Goal: Feedback & Contribution: Contribute content

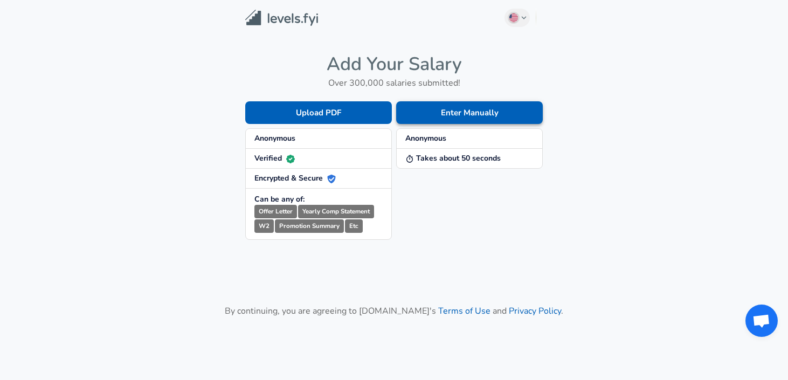
click at [473, 108] on button "Enter Manually" at bounding box center [469, 112] width 147 height 23
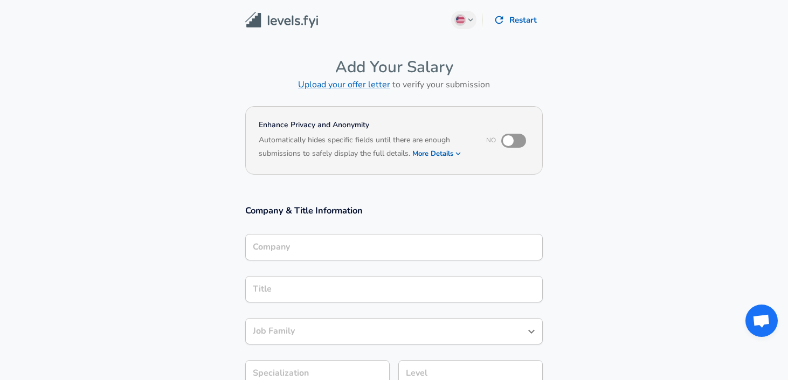
click at [354, 250] on div "Company" at bounding box center [393, 247] width 297 height 26
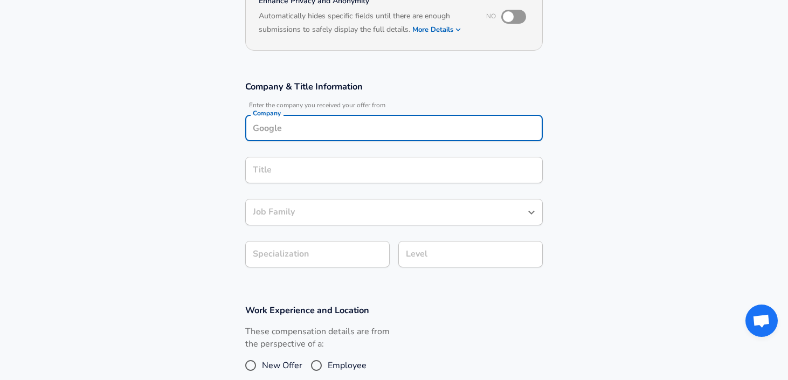
scroll to position [124, 0]
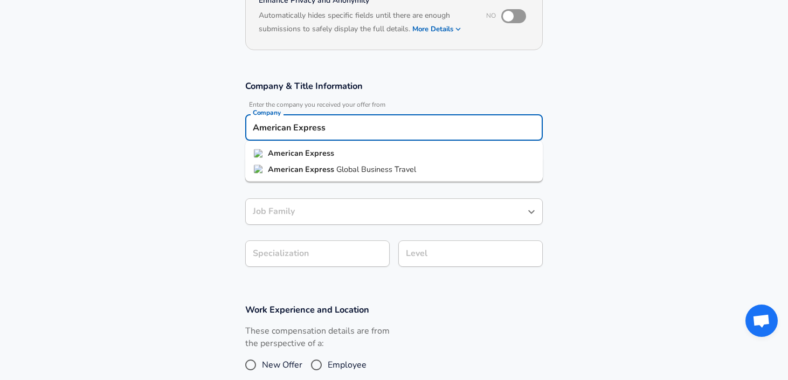
click at [373, 157] on li "American Express" at bounding box center [393, 154] width 297 height 16
click at [376, 185] on div "Title Title" at bounding box center [393, 169] width 297 height 42
type input "American Express"
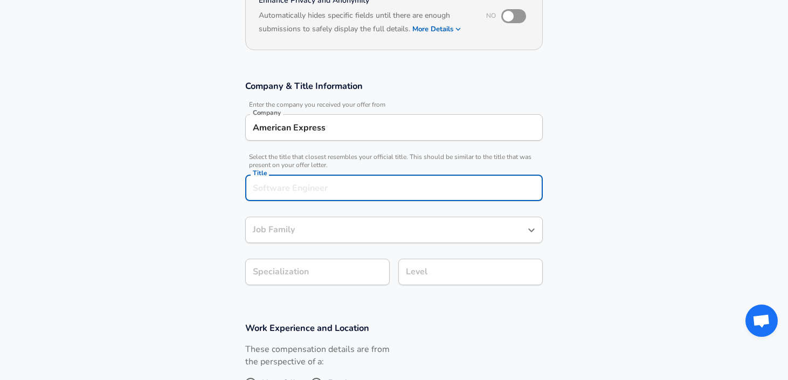
scroll to position [146, 0]
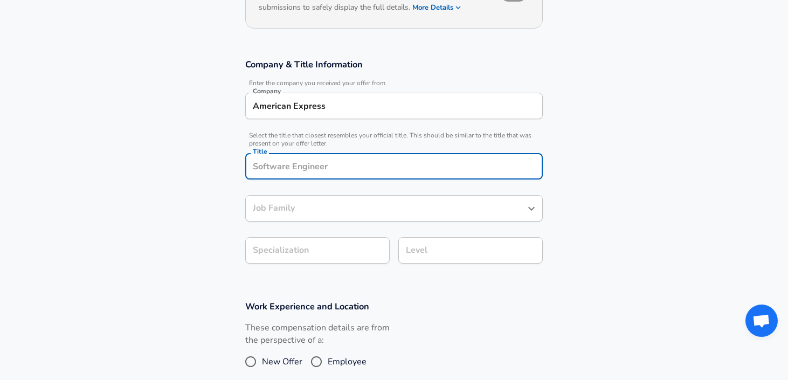
click at [376, 173] on input "Title" at bounding box center [394, 166] width 288 height 17
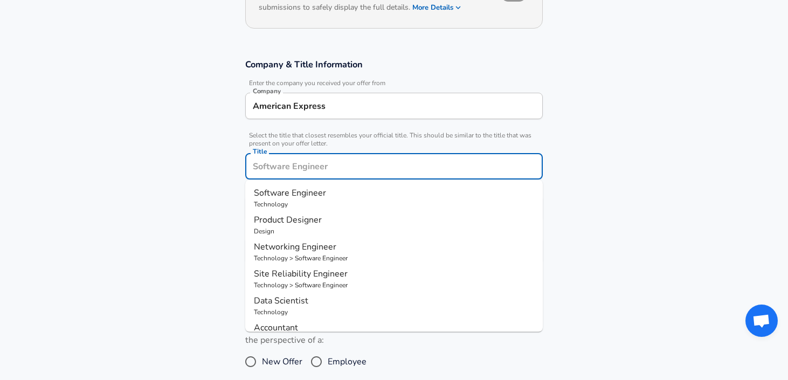
type input "e"
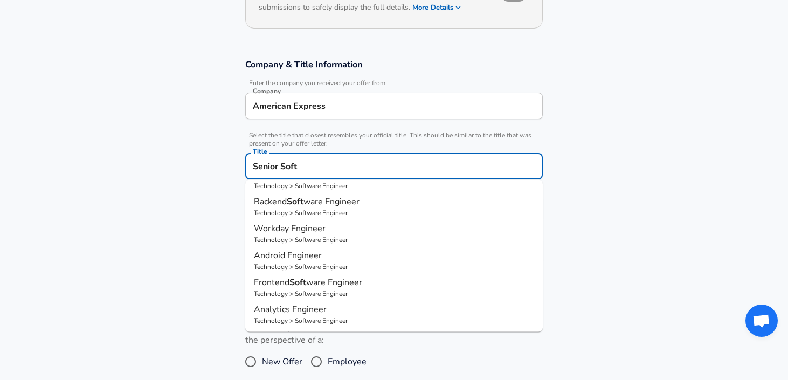
scroll to position [0, 0]
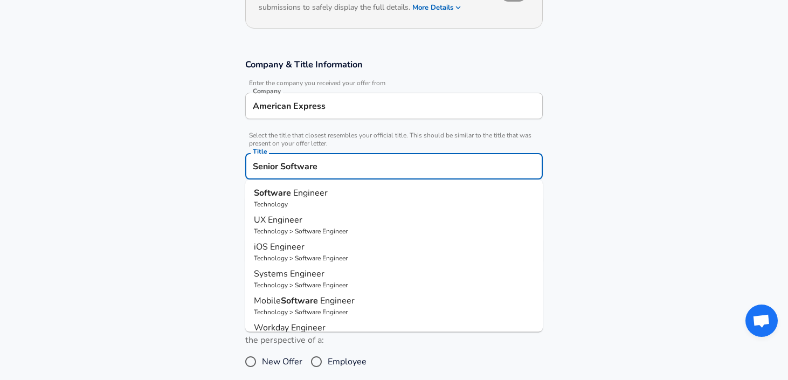
click at [356, 207] on p "Technology" at bounding box center [394, 204] width 280 height 10
type input "Software Engineer"
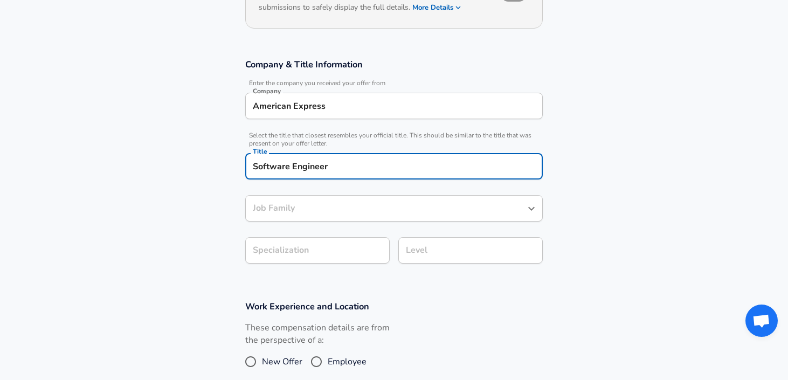
type input "Software Engineer"
click at [354, 234] on body "English ([GEOGRAPHIC_DATA]) Change Restart Add Your Salary Upload your offer le…" at bounding box center [394, 44] width 788 height 380
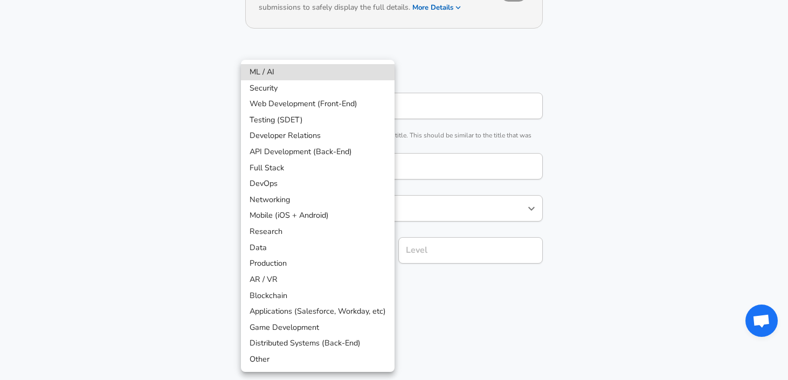
scroll to position [178, 0]
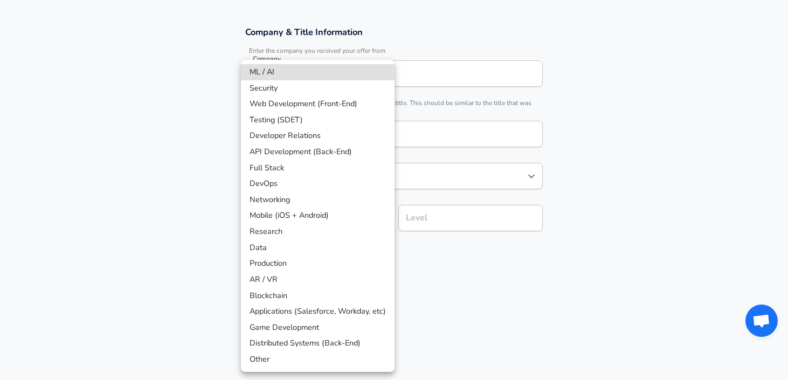
click at [477, 240] on div at bounding box center [394, 190] width 788 height 380
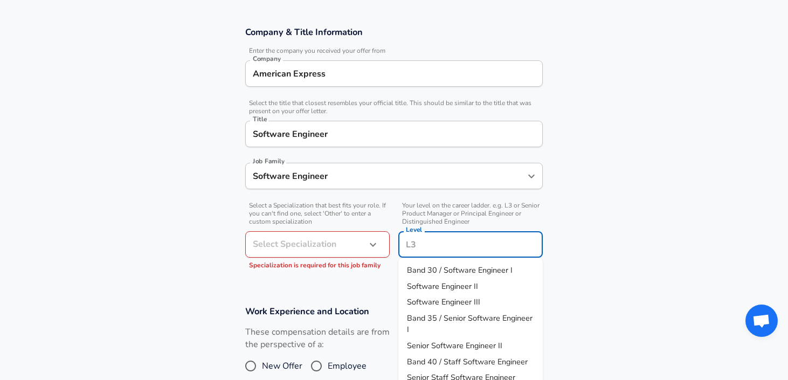
click at [467, 236] on input "Level" at bounding box center [470, 244] width 135 height 17
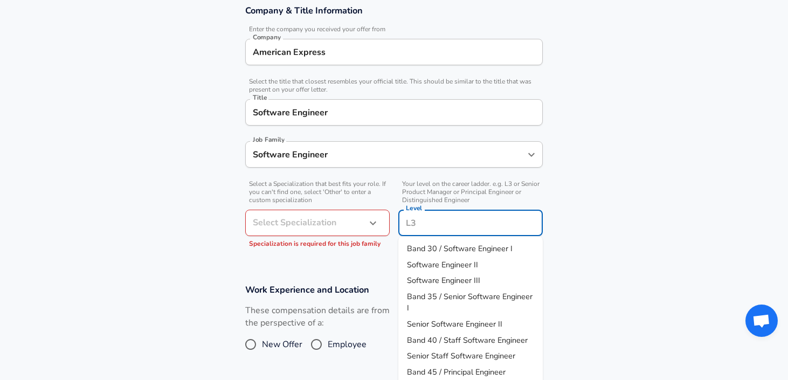
scroll to position [44, 0]
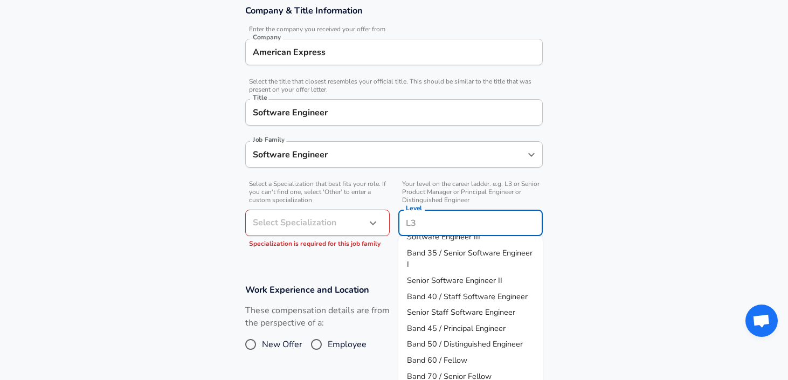
click at [469, 278] on span "Senior Software Engineer II" at bounding box center [454, 280] width 95 height 11
type input "Senior Software Engineer II"
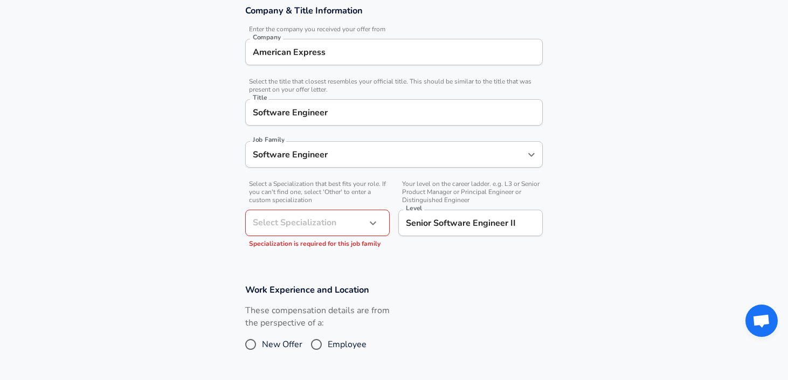
click at [469, 278] on section "Work Experience and Location These compensation details are from the perspectiv…" at bounding box center [394, 325] width 788 height 108
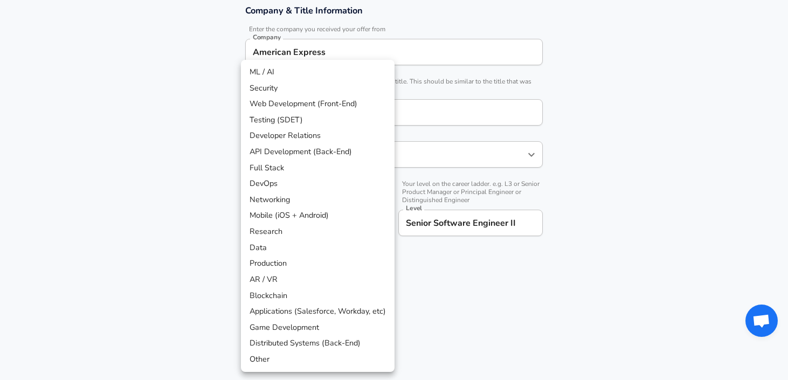
click at [342, 171] on li "Full Stack" at bounding box center [318, 168] width 154 height 16
type input "Full Stack"
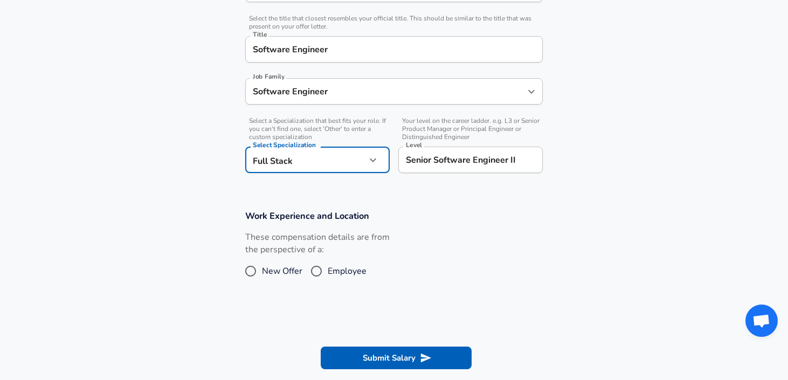
scroll to position [293, 0]
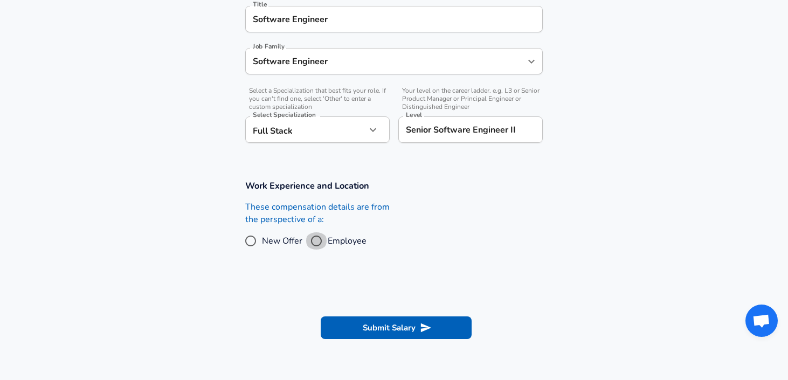
click at [316, 240] on input "Employee" at bounding box center [316, 240] width 23 height 17
radio input "true"
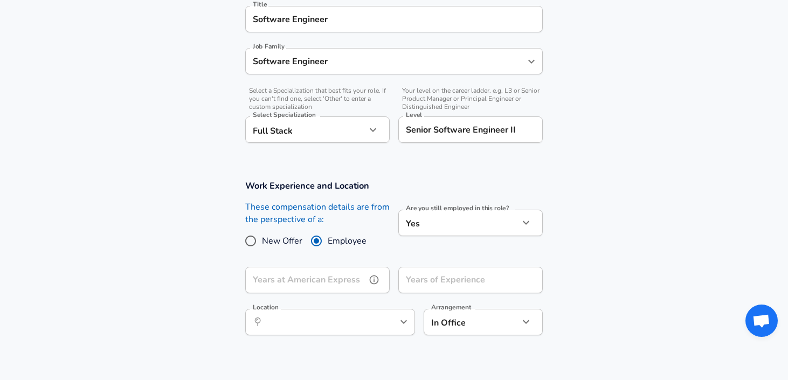
click at [337, 284] on input "Years at American Express" at bounding box center [305, 280] width 121 height 26
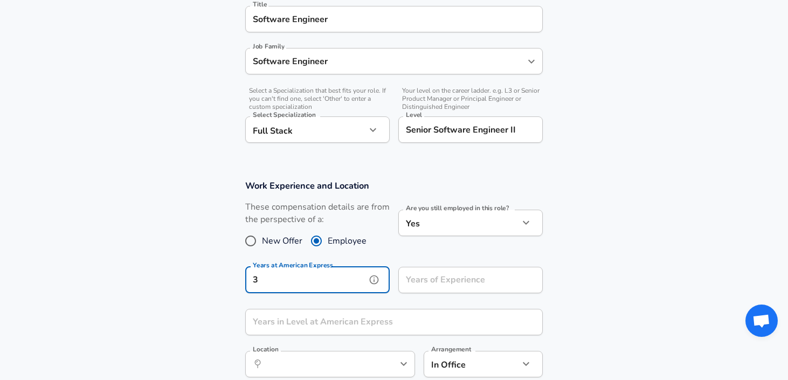
type input "3"
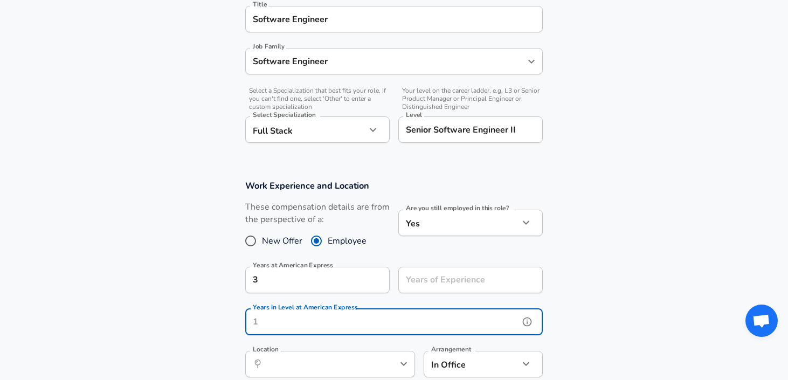
click at [404, 331] on input "Years in Level at American Express" at bounding box center [382, 322] width 274 height 26
type input "1"
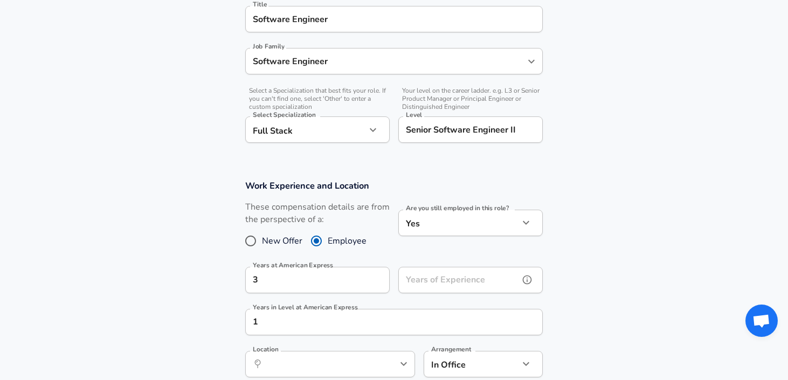
click at [458, 278] on input "Years of Experience" at bounding box center [458, 280] width 121 height 26
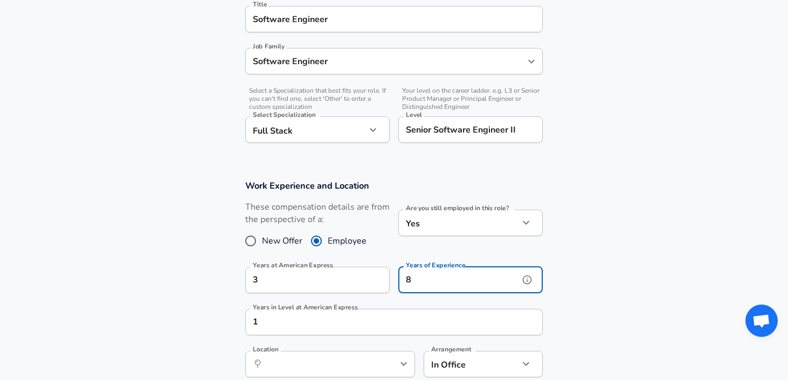
type input "8"
click at [596, 225] on section "Work Experience and Location These compensation details are from the perspectiv…" at bounding box center [394, 284] width 788 height 234
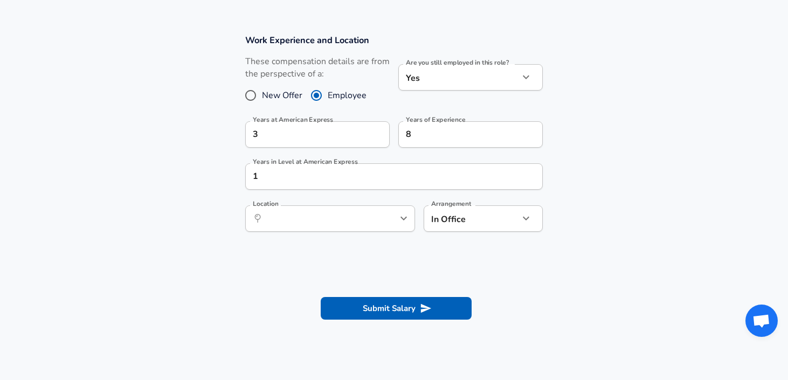
scroll to position [477, 0]
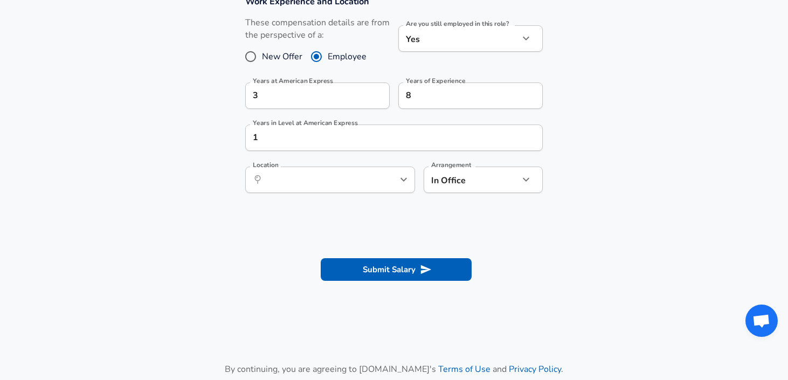
click at [397, 188] on div "​ Location" at bounding box center [330, 180] width 170 height 26
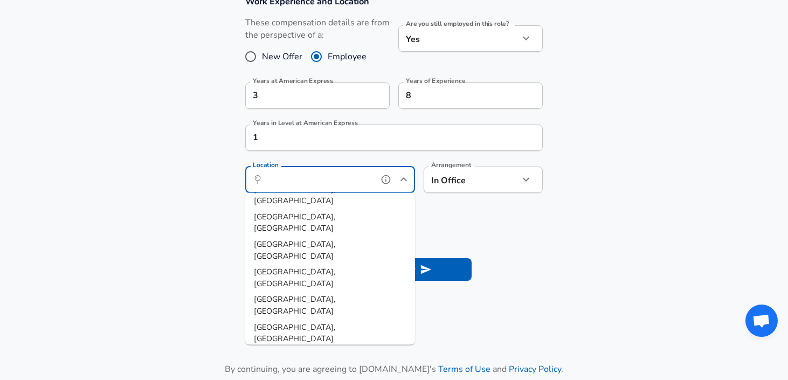
scroll to position [0, 0]
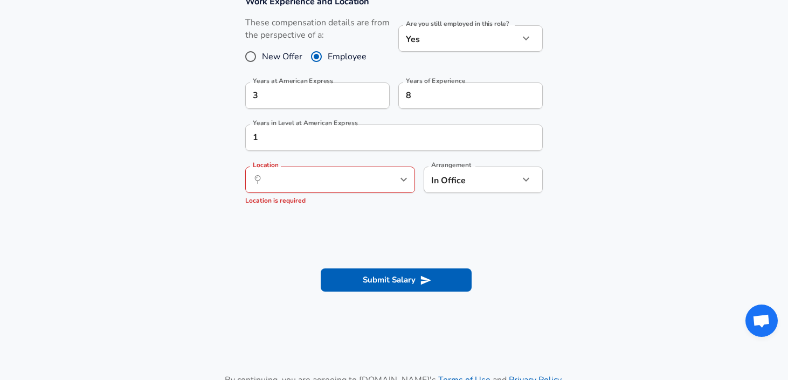
click at [475, 212] on section "Work Experience and Location These compensation details are from the perspectiv…" at bounding box center [394, 105] width 788 height 245
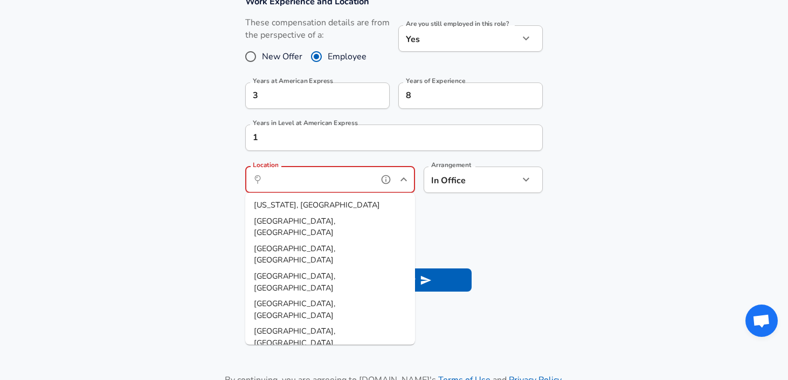
click at [358, 176] on input "Location" at bounding box center [318, 179] width 110 height 17
click at [356, 240] on li "[GEOGRAPHIC_DATA], [GEOGRAPHIC_DATA]" at bounding box center [330, 253] width 170 height 27
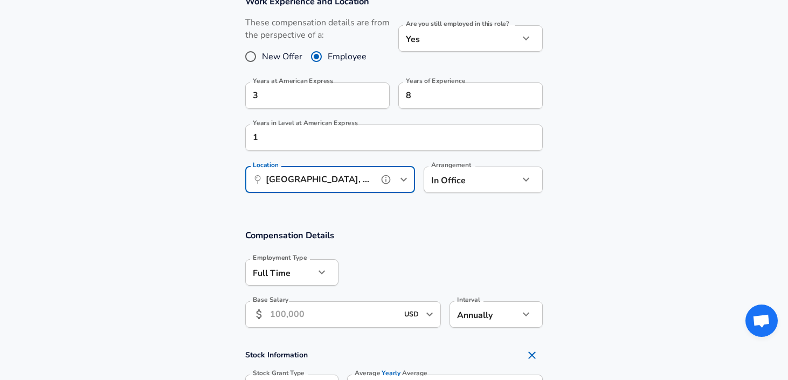
click at [369, 171] on input "[GEOGRAPHIC_DATA], [GEOGRAPHIC_DATA]" at bounding box center [318, 179] width 110 height 17
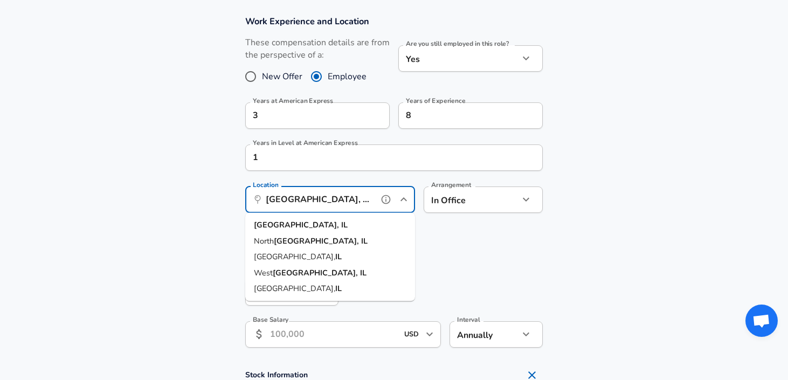
scroll to position [478, 0]
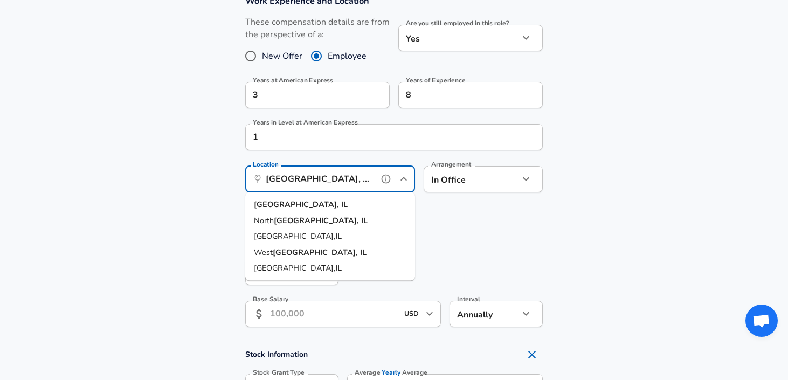
click at [356, 177] on input "[GEOGRAPHIC_DATA], [GEOGRAPHIC_DATA]" at bounding box center [318, 179] width 110 height 17
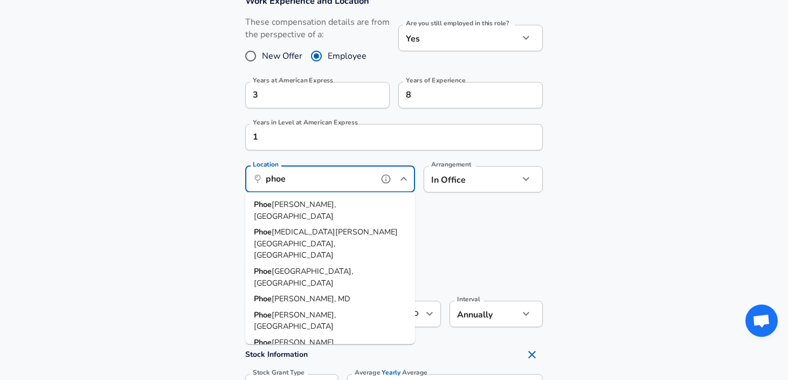
click at [350, 206] on li "Phoe [PERSON_NAME], [GEOGRAPHIC_DATA]" at bounding box center [330, 210] width 170 height 27
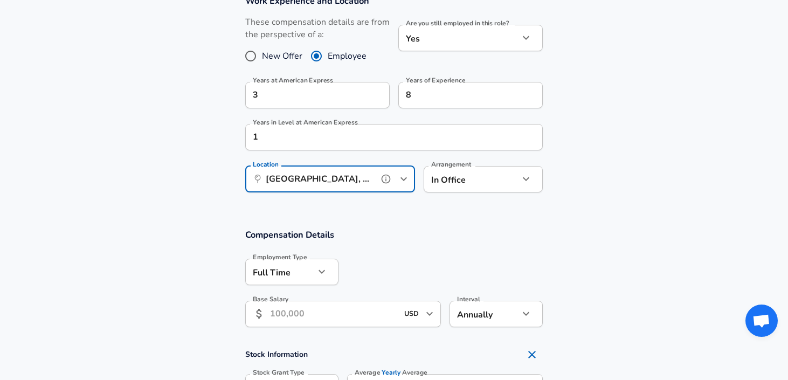
type input "[GEOGRAPHIC_DATA], [GEOGRAPHIC_DATA]"
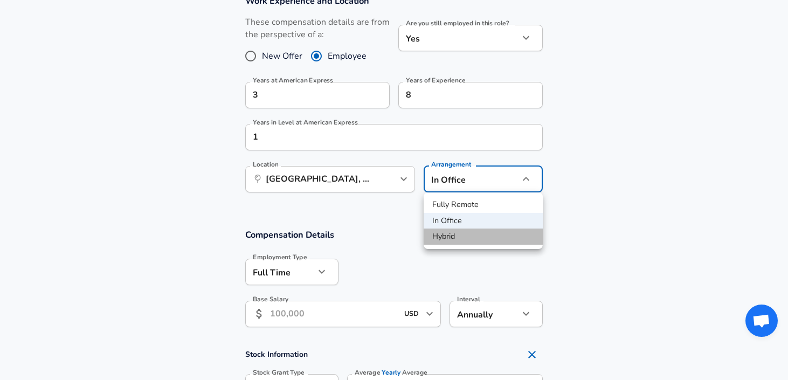
click at [487, 236] on li "Hybrid" at bounding box center [483, 237] width 119 height 16
type input "hybrid"
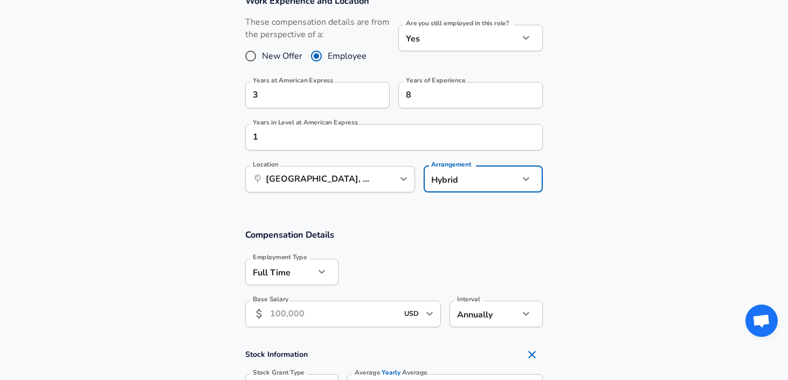
click at [321, 276] on icon "button" at bounding box center [321, 271] width 13 height 13
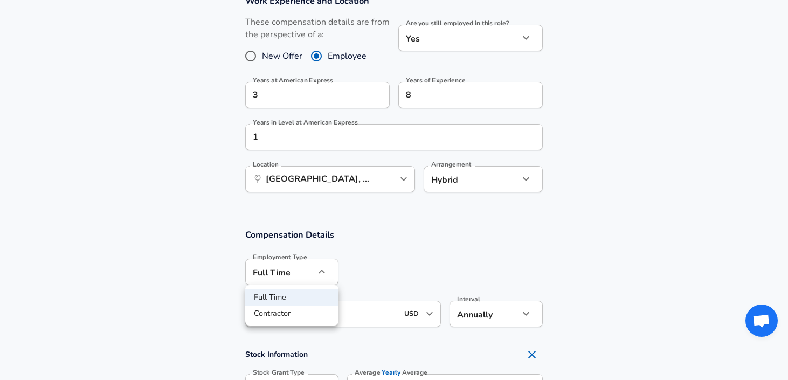
click at [321, 276] on div at bounding box center [394, 190] width 788 height 380
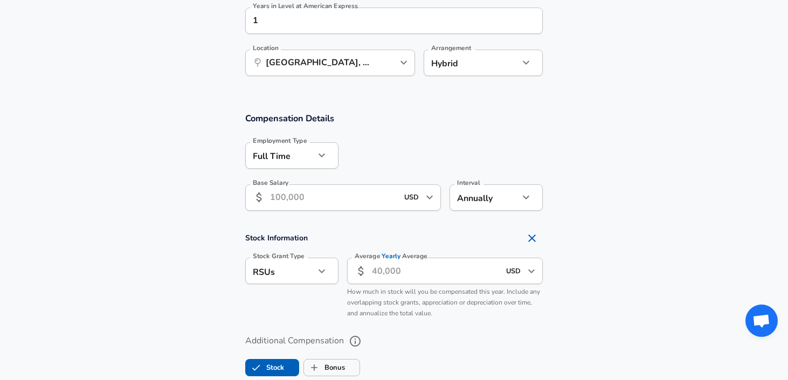
scroll to position [615, 0]
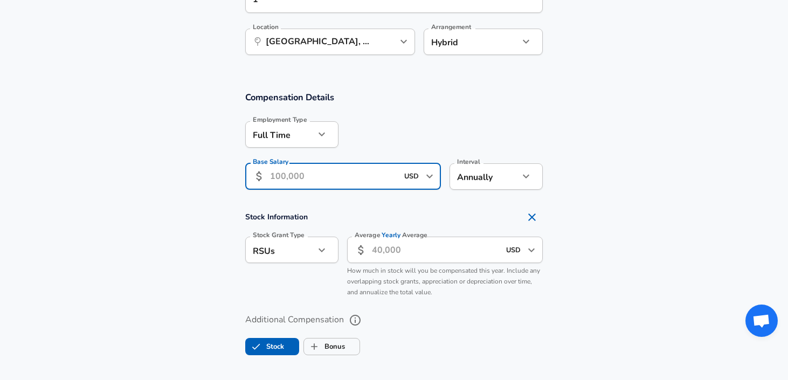
click at [337, 170] on input "Base Salary" at bounding box center [334, 176] width 128 height 26
type input "155,000"
click at [357, 216] on h4 "Stock Information" at bounding box center [393, 217] width 297 height 22
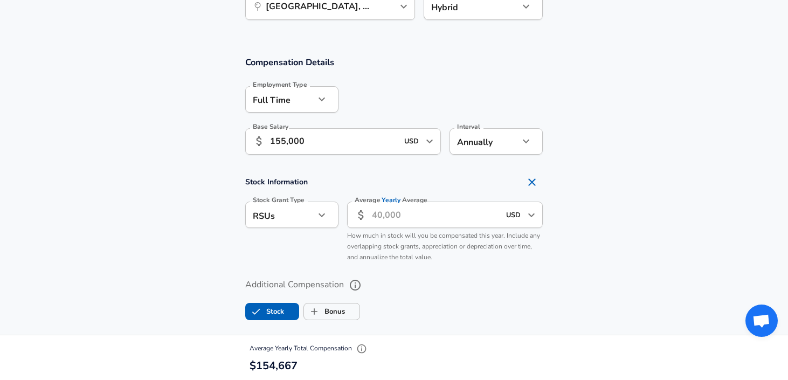
scroll to position [659, 0]
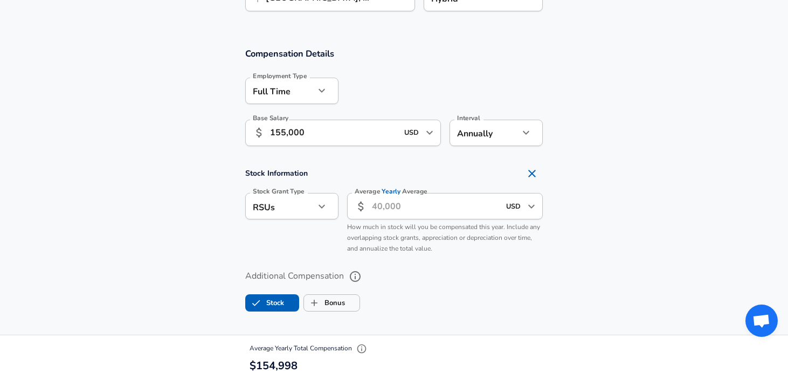
click at [319, 215] on div "RSUs stock Stock Grant Type" at bounding box center [291, 206] width 93 height 26
click at [327, 205] on icon "button" at bounding box center [321, 206] width 13 height 13
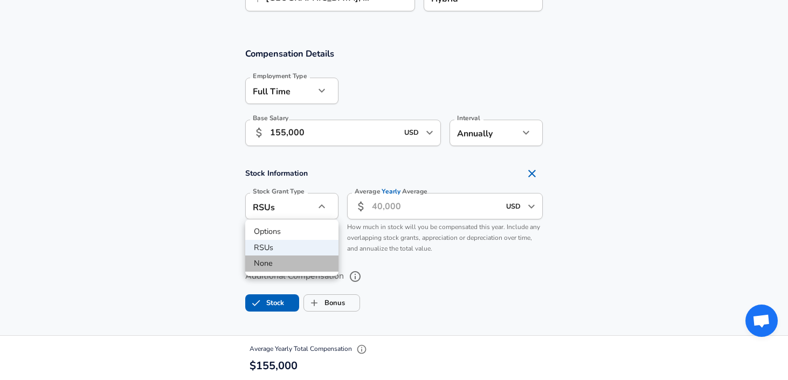
click at [312, 265] on li "None" at bounding box center [291, 263] width 93 height 16
type input "none"
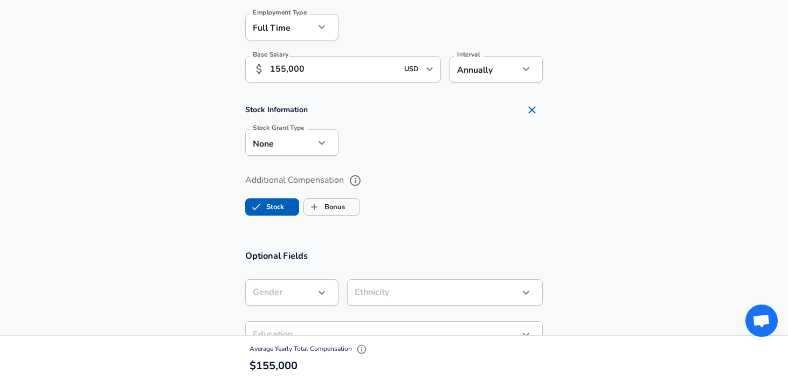
scroll to position [849, 0]
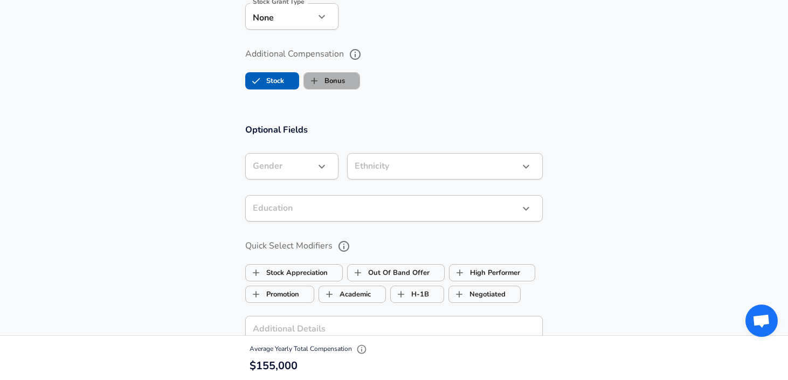
click at [330, 81] on label "Bonus" at bounding box center [324, 81] width 41 height 20
checkbox input "true"
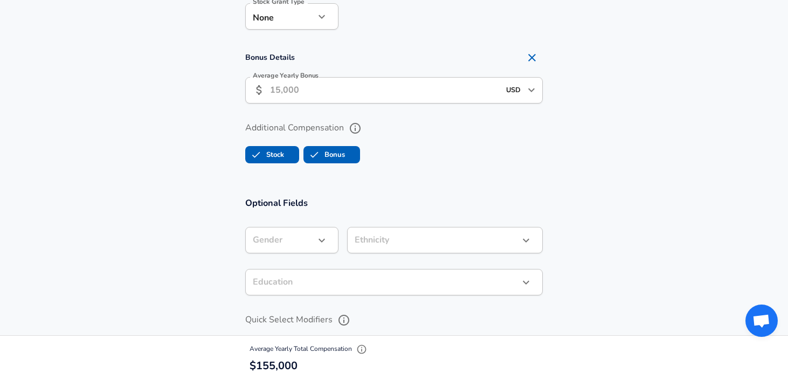
click at [330, 82] on input "Average Yearly Bonus" at bounding box center [385, 90] width 230 height 26
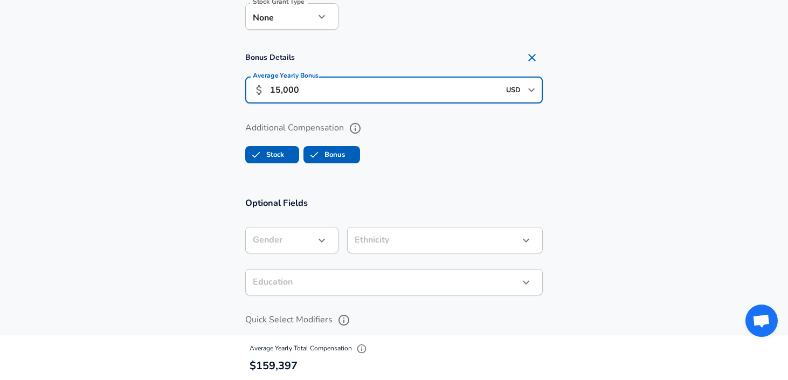
type input "15,000"
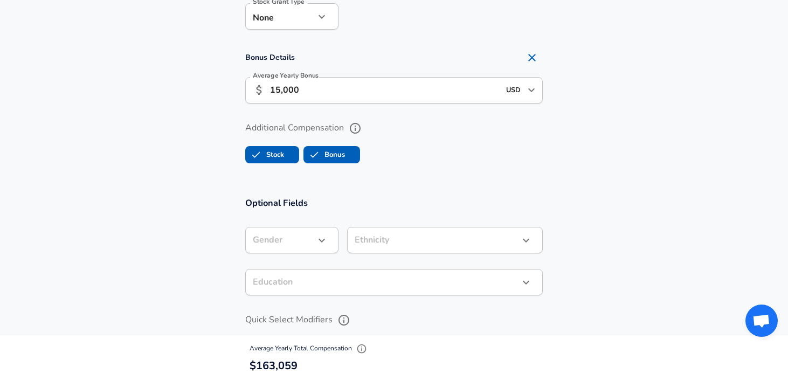
click at [409, 189] on section "Optional Fields Gender ​ Gender Ethnicity ​ Ethnicity Education ​ Education Qui…" at bounding box center [394, 362] width 788 height 355
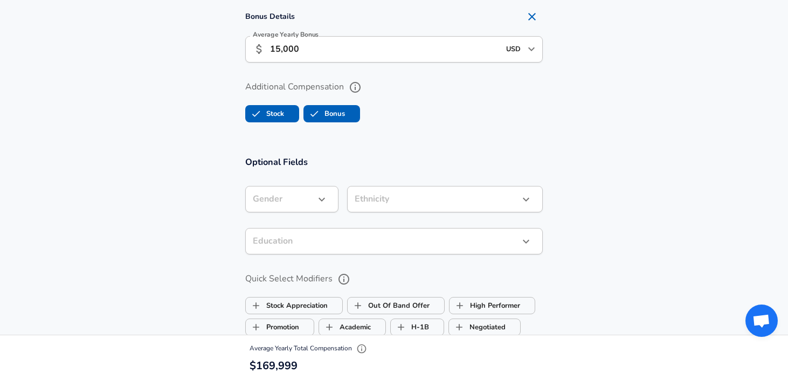
click at [268, 115] on label "Stock" at bounding box center [265, 113] width 38 height 20
checkbox input "false"
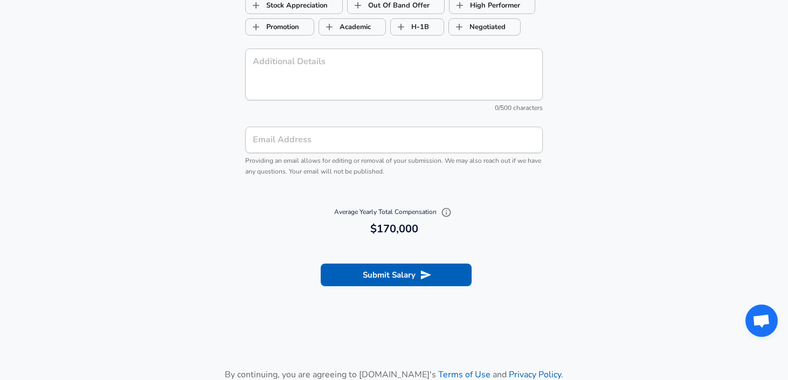
scroll to position [1144, 0]
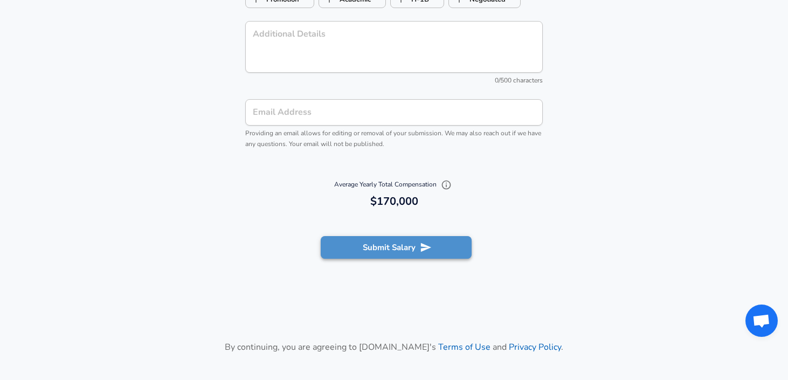
click at [361, 250] on button "Submit Salary" at bounding box center [396, 247] width 151 height 23
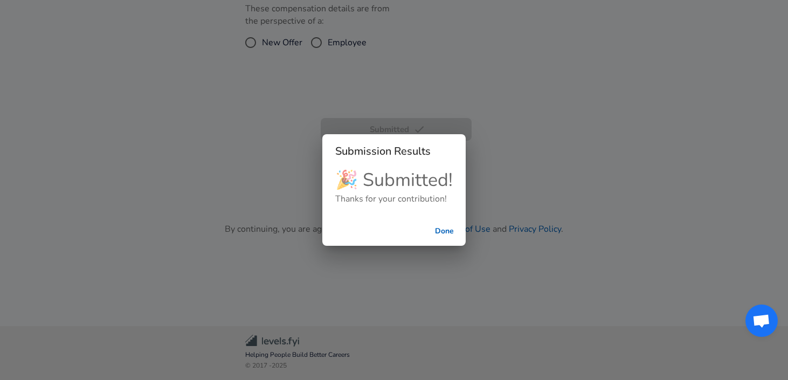
scroll to position [323, 0]
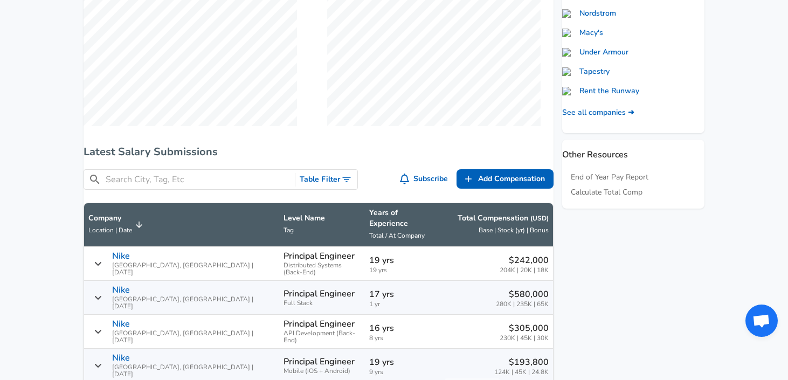
scroll to position [812, 0]
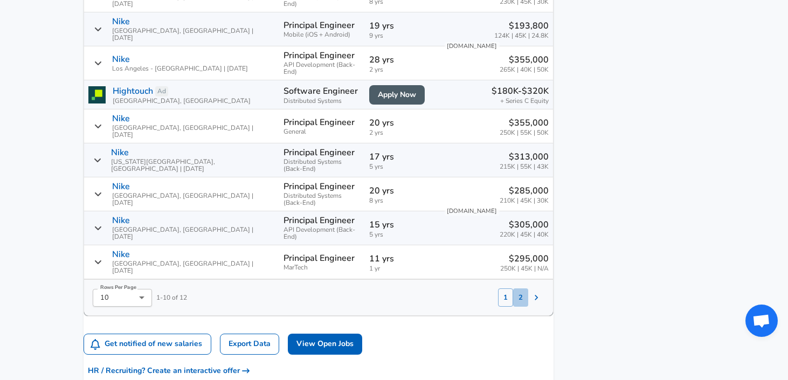
click at [515, 288] on button "2" at bounding box center [520, 297] width 15 height 18
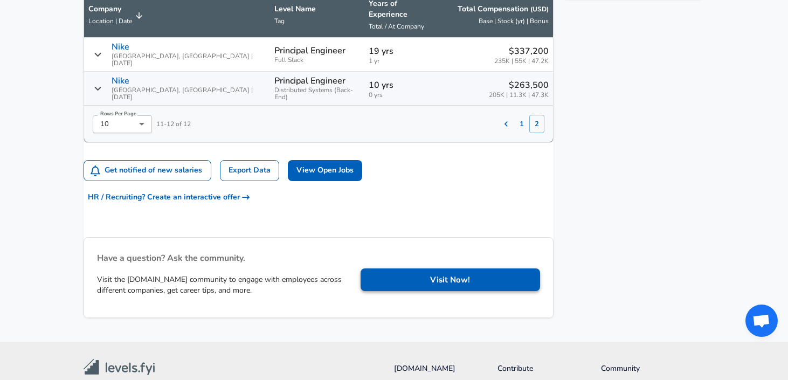
scroll to position [679, 0]
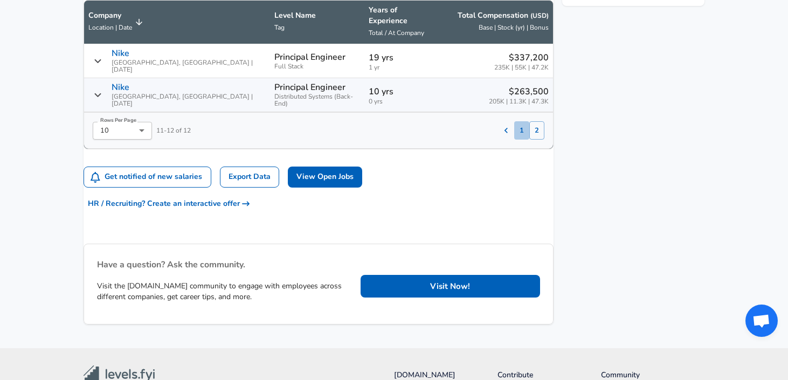
click at [514, 121] on button "1" at bounding box center [521, 130] width 15 height 18
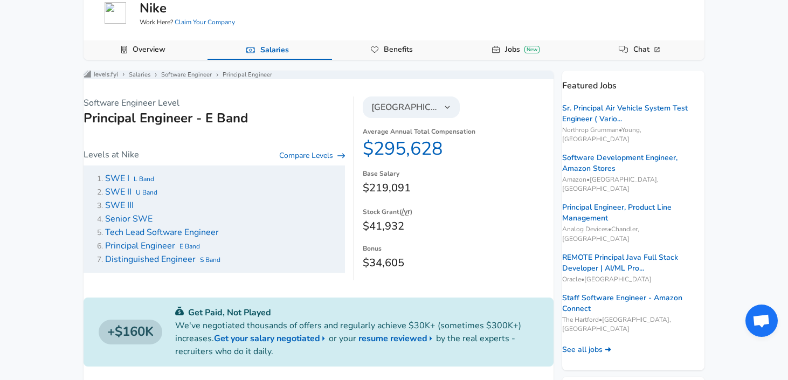
scroll to position [75, 0]
